Goal: Transaction & Acquisition: Book appointment/travel/reservation

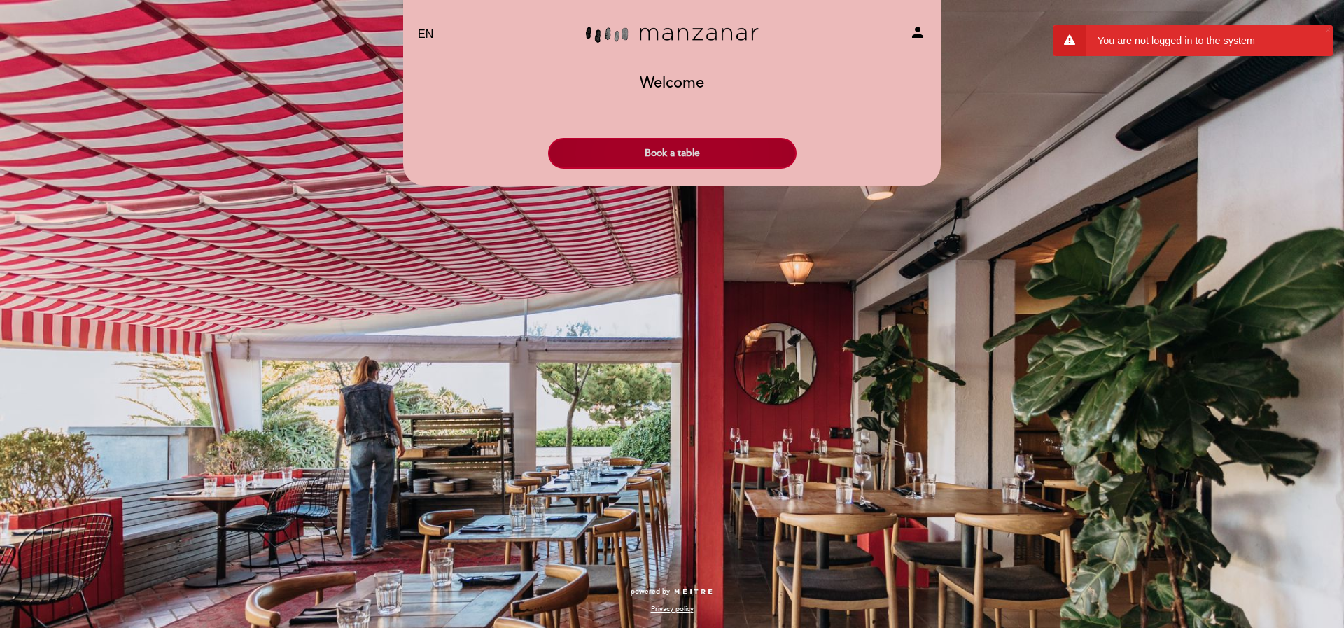
click at [701, 158] on button "Book a table" at bounding box center [672, 153] width 249 height 31
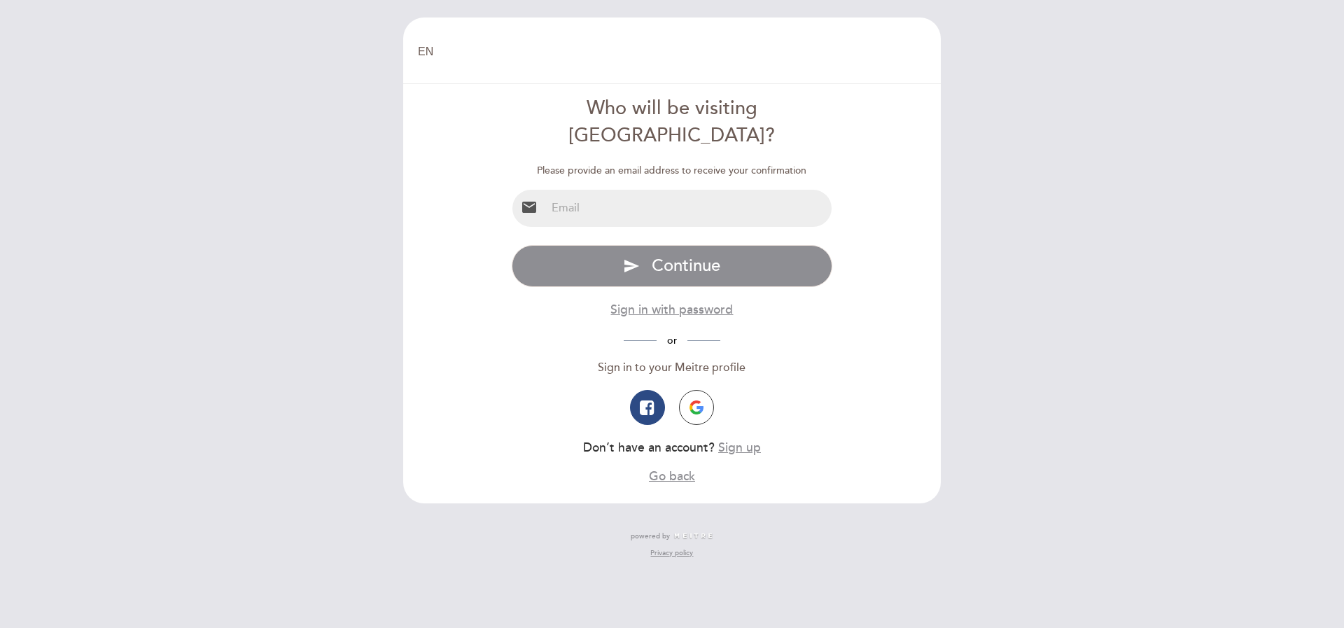
click at [709, 190] on input "email" at bounding box center [689, 208] width 286 height 37
type input "[DOMAIN_NAME][EMAIL_ADDRESS][DOMAIN_NAME]"
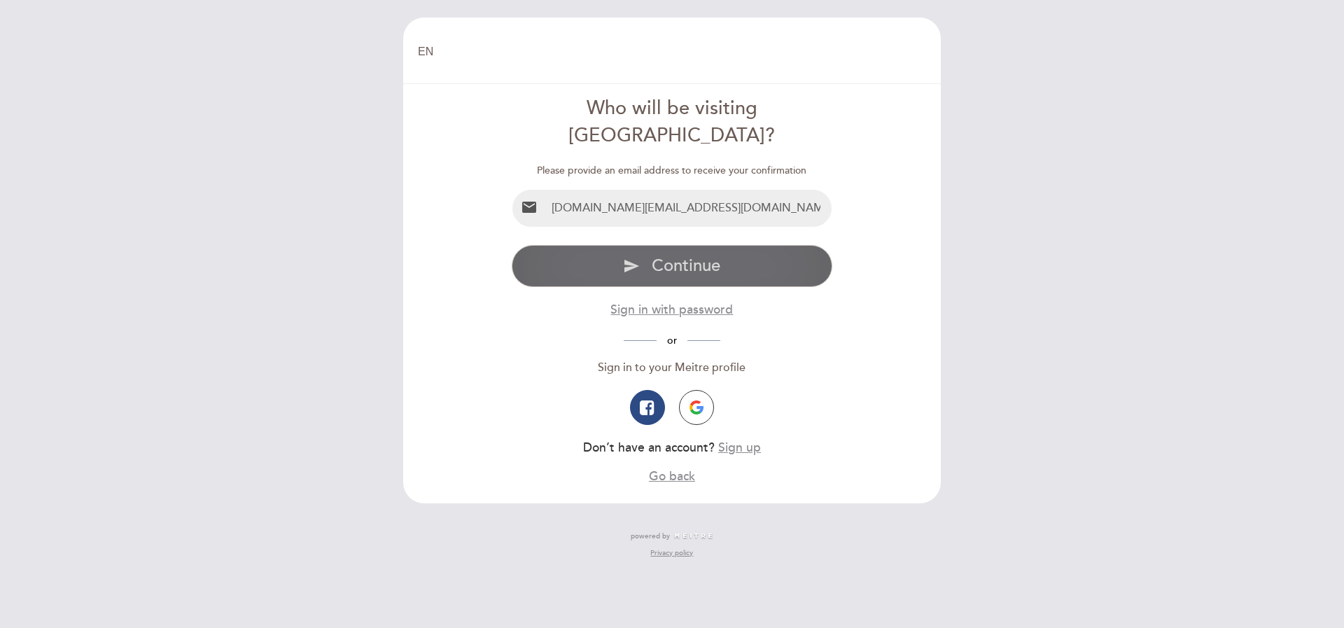
click at [694, 256] on span "Continue" at bounding box center [686, 266] width 69 height 20
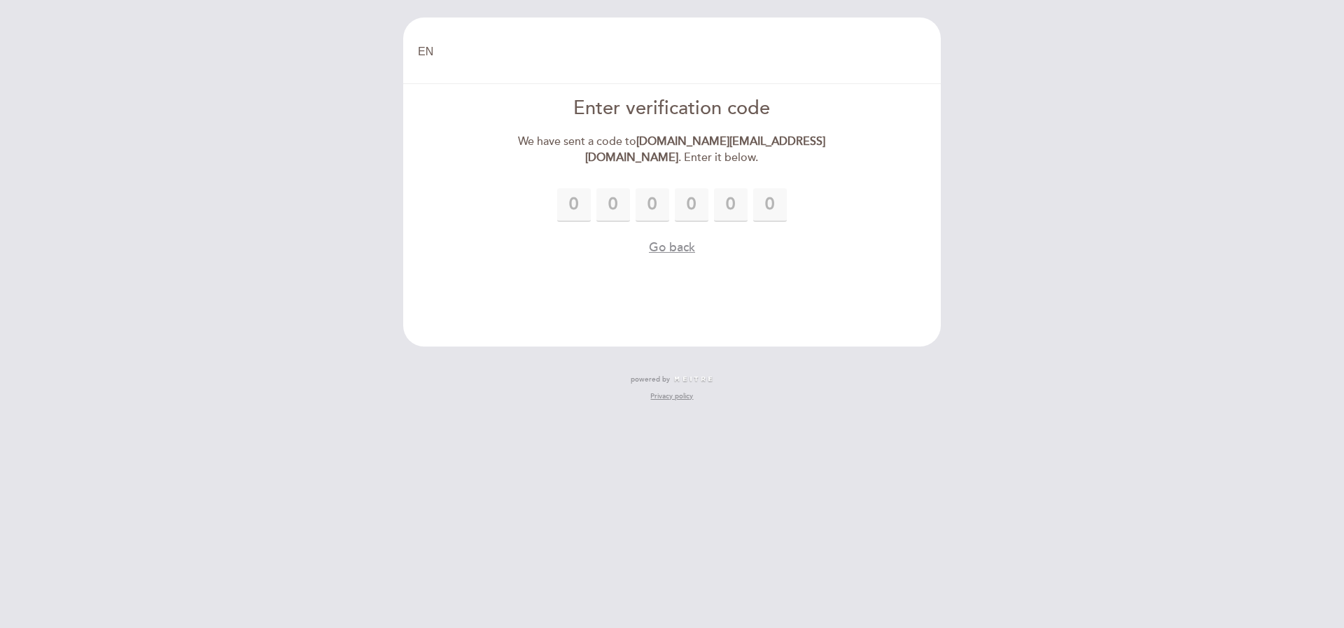
type input "5"
type input "9"
type input "3"
type input "8"
type input "9"
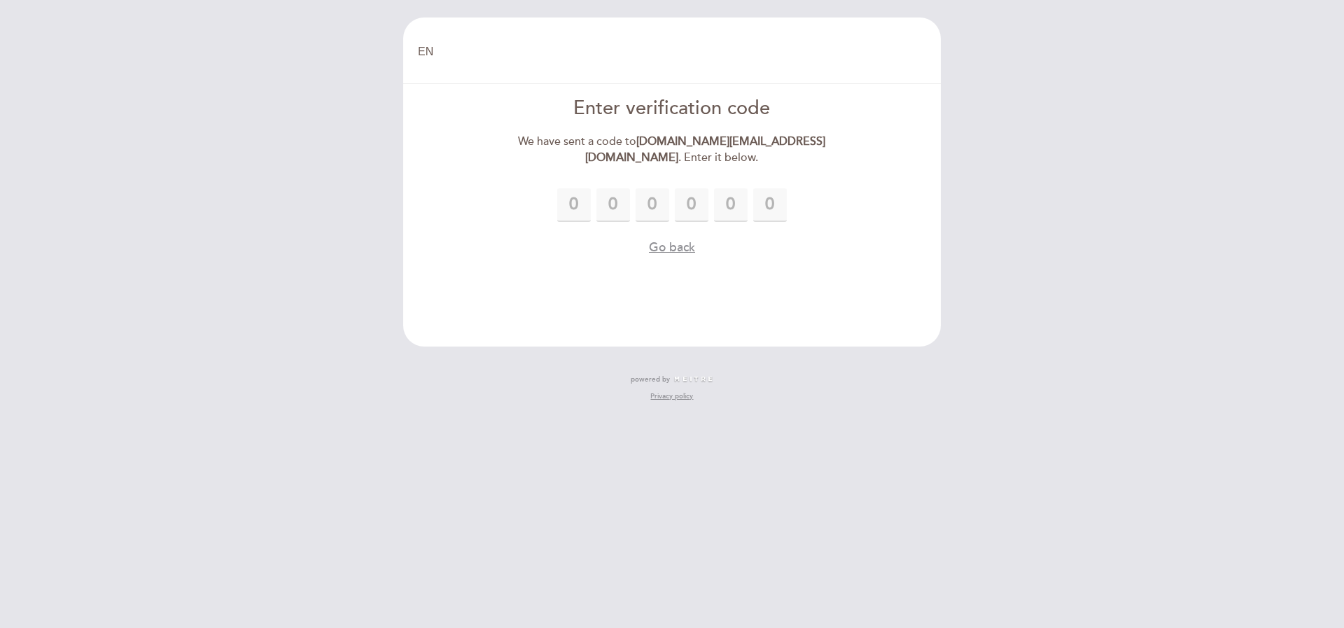
type input "4"
